Goal: Transaction & Acquisition: Purchase product/service

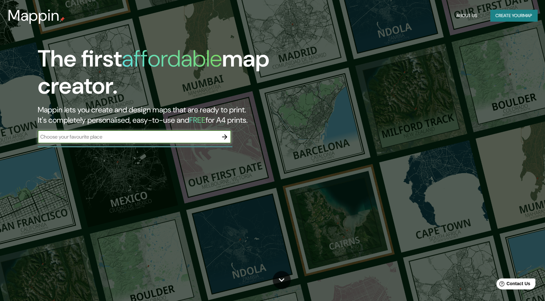
click at [187, 138] on input "text" at bounding box center [128, 136] width 181 height 7
type input "peru lima"
click at [227, 135] on icon "button" at bounding box center [225, 137] width 8 height 8
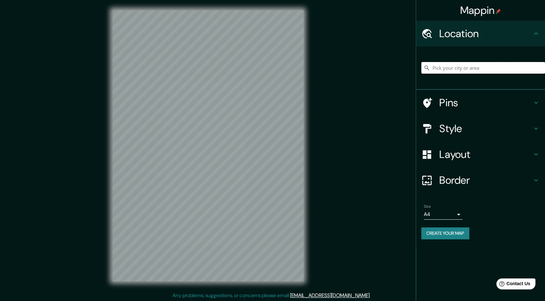
click at [452, 66] on input "Pick your city or area" at bounding box center [484, 68] width 124 height 12
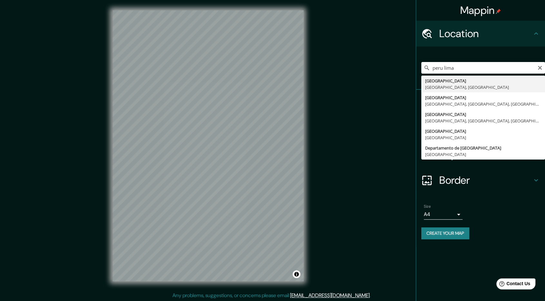
type input "[GEOGRAPHIC_DATA], [GEOGRAPHIC_DATA], [GEOGRAPHIC_DATA]"
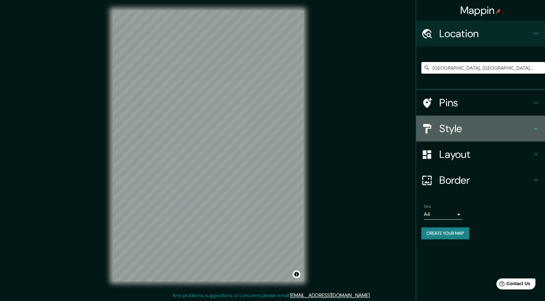
click at [461, 130] on h4 "Style" at bounding box center [486, 128] width 93 height 13
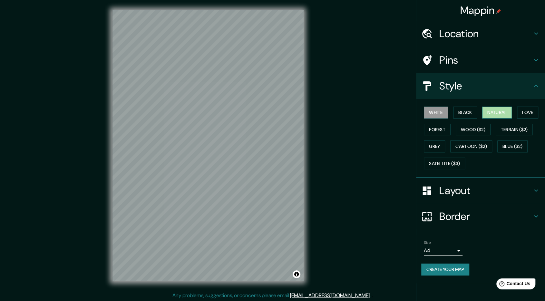
click at [503, 111] on button "Natural" at bounding box center [498, 112] width 30 height 12
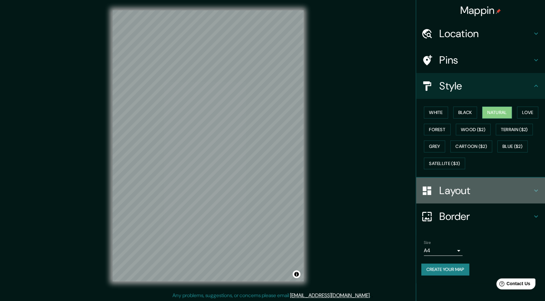
click at [475, 195] on h4 "Layout" at bounding box center [486, 190] width 93 height 13
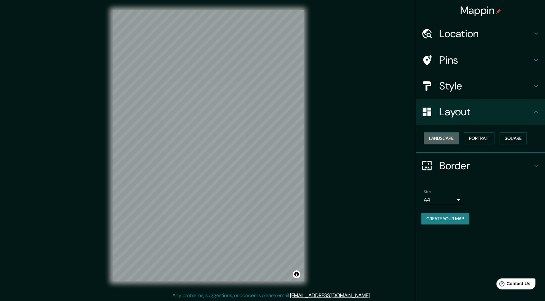
click at [452, 141] on button "Landscape" at bounding box center [441, 138] width 35 height 12
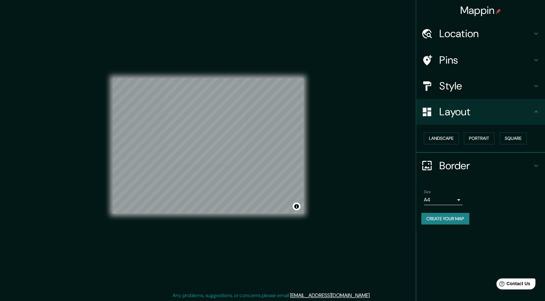
click at [464, 164] on h4 "Border" at bounding box center [486, 165] width 93 height 13
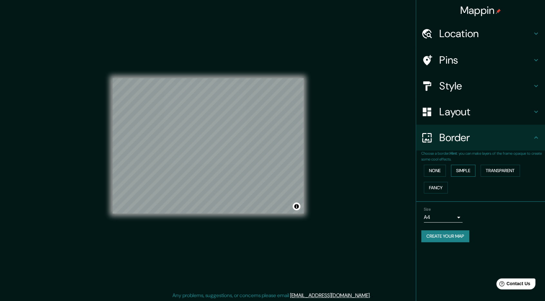
click at [460, 170] on button "Simple" at bounding box center [463, 171] width 25 height 12
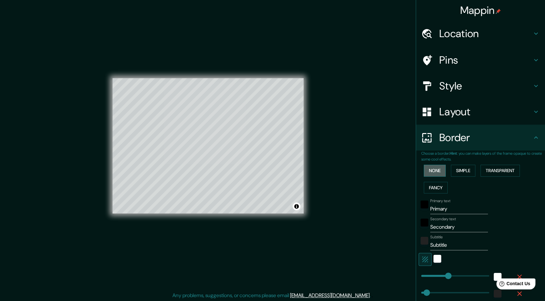
click at [433, 172] on button "None" at bounding box center [435, 171] width 22 height 12
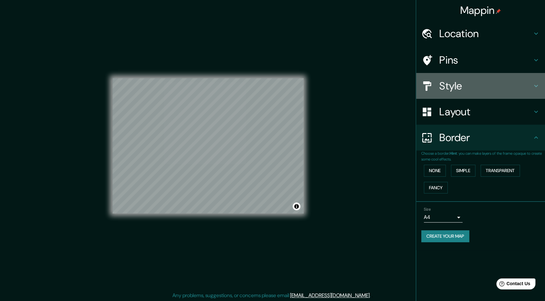
click at [465, 88] on h4 "Style" at bounding box center [486, 85] width 93 height 13
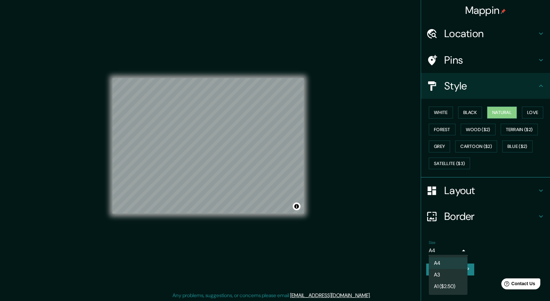
click at [453, 251] on body "Mappin Location Lima, Provincia de Lima, Perú Pins Style White Black Natural Lo…" at bounding box center [275, 150] width 550 height 301
click at [450, 273] on li "A3" at bounding box center [448, 275] width 39 height 12
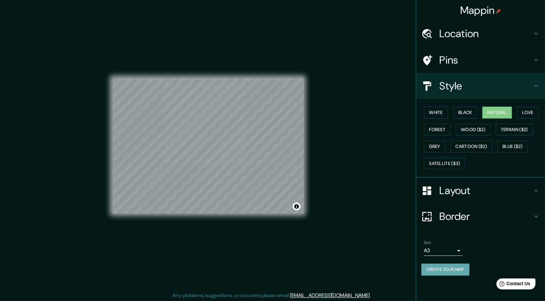
click at [452, 269] on button "Create your map" at bounding box center [446, 269] width 48 height 12
click at [435, 266] on button "Create your map" at bounding box center [446, 269] width 48 height 12
click at [445, 269] on div "Create your map" at bounding box center [481, 269] width 119 height 12
click at [443, 265] on div "Create your map" at bounding box center [481, 269] width 119 height 12
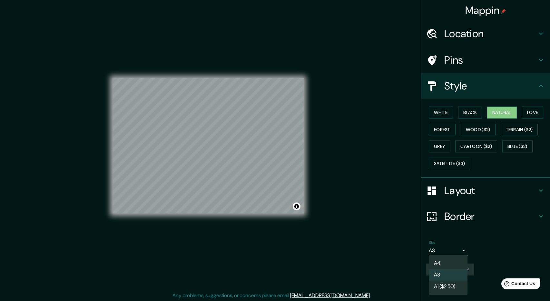
click at [449, 254] on body "Mappin Location Lima, Provincia de Lima, Perú Pins Style White Black Natural Lo…" at bounding box center [275, 150] width 550 height 301
click at [451, 260] on li "A4" at bounding box center [448, 263] width 39 height 12
type input "single"
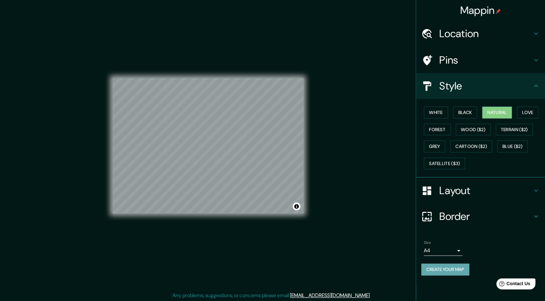
click at [450, 269] on button "Create your map" at bounding box center [446, 269] width 48 height 12
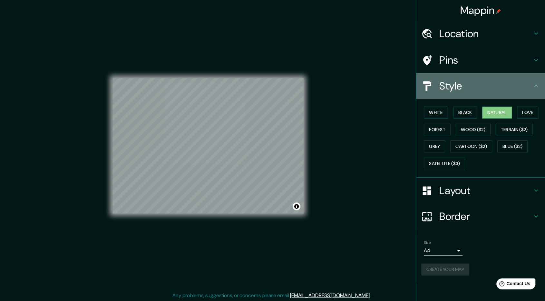
click at [492, 84] on h4 "Style" at bounding box center [486, 85] width 93 height 13
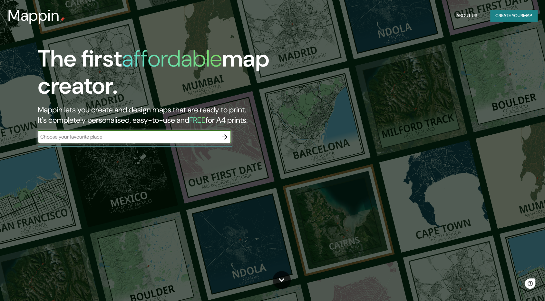
click at [199, 140] on input "text" at bounding box center [128, 136] width 181 height 7
click at [220, 138] on button "button" at bounding box center [224, 136] width 13 height 13
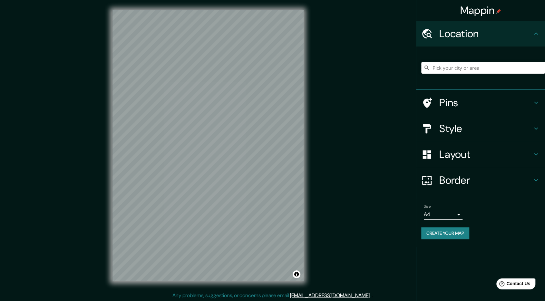
click at [469, 69] on input "Pick your city or area" at bounding box center [484, 68] width 124 height 12
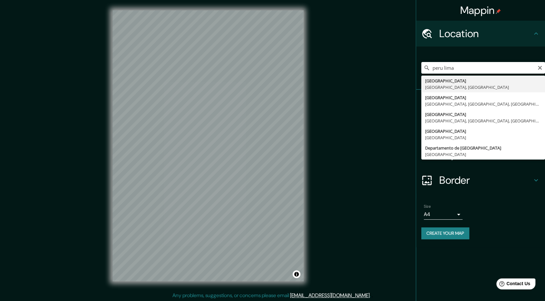
type input "[GEOGRAPHIC_DATA], [GEOGRAPHIC_DATA], [GEOGRAPHIC_DATA]"
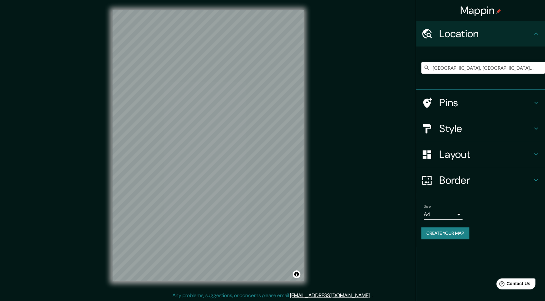
click at [454, 175] on h4 "Border" at bounding box center [486, 180] width 93 height 13
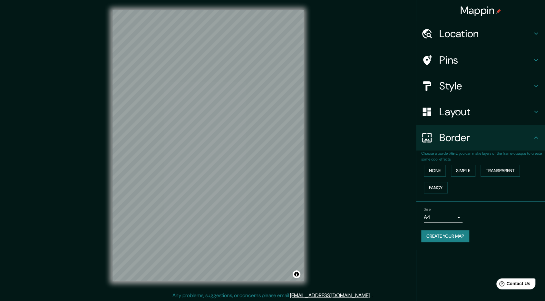
click at [449, 113] on h4 "Layout" at bounding box center [486, 111] width 93 height 13
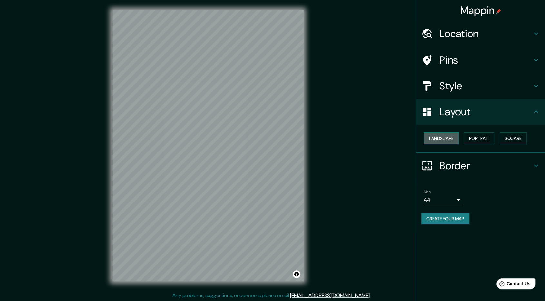
click at [451, 135] on button "Landscape" at bounding box center [441, 138] width 35 height 12
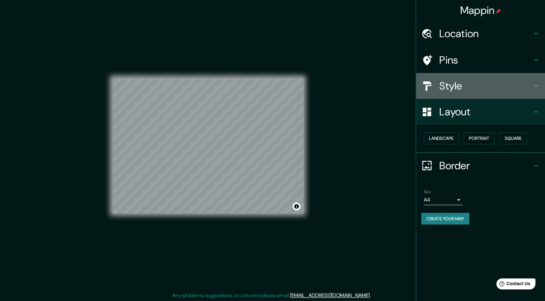
drag, startPoint x: 437, startPoint y: 94, endPoint x: 445, endPoint y: 92, distance: 8.1
click at [438, 94] on div "Style" at bounding box center [480, 86] width 129 height 26
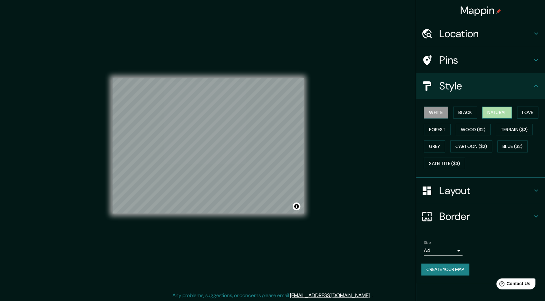
click at [506, 112] on button "Natural" at bounding box center [498, 112] width 30 height 12
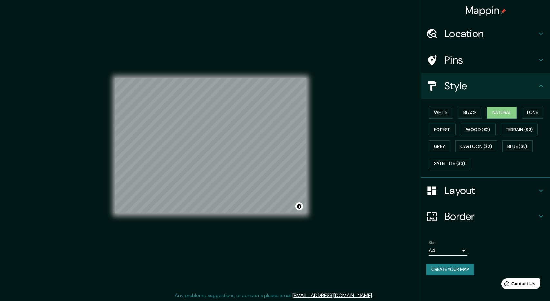
click at [449, 253] on body "Mappin Location [GEOGRAPHIC_DATA], [GEOGRAPHIC_DATA], [GEOGRAPHIC_DATA] Pins St…" at bounding box center [275, 150] width 550 height 301
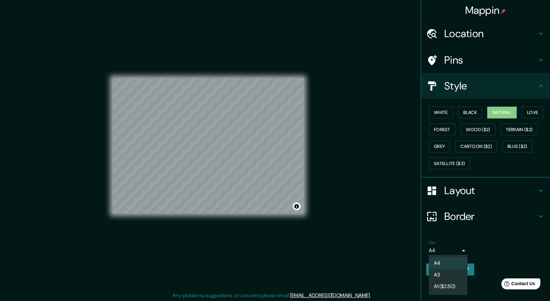
click at [448, 270] on li "A3" at bounding box center [448, 275] width 39 height 12
type input "a4"
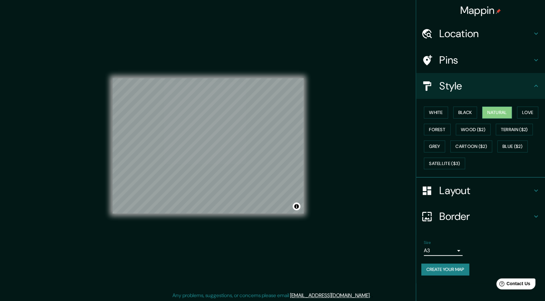
click at [453, 267] on button "Create your map" at bounding box center [446, 269] width 48 height 12
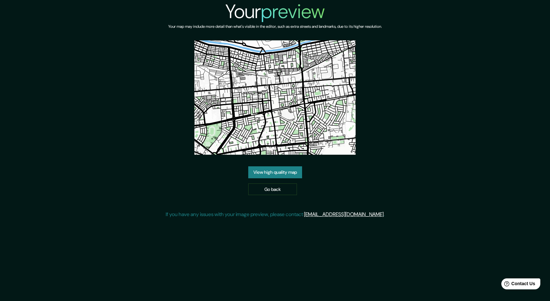
click at [285, 175] on link "View high quality map" at bounding box center [275, 172] width 54 height 12
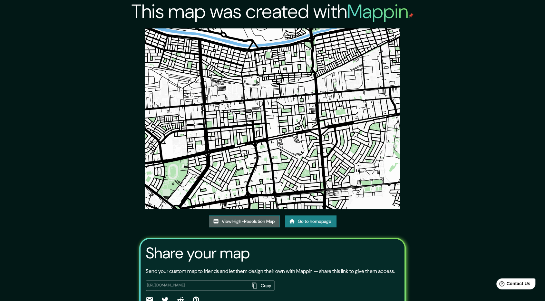
click at [268, 222] on link "View High-Resolution Map" at bounding box center [244, 221] width 71 height 12
